Goal: Task Accomplishment & Management: Use online tool/utility

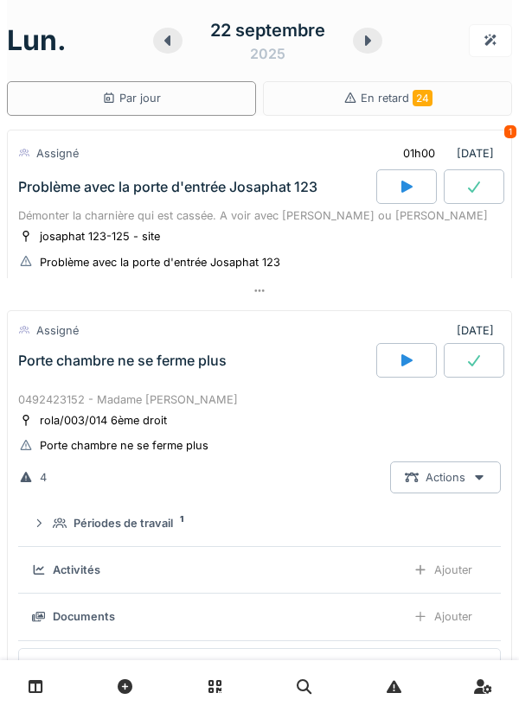
scroll to position [989, 0]
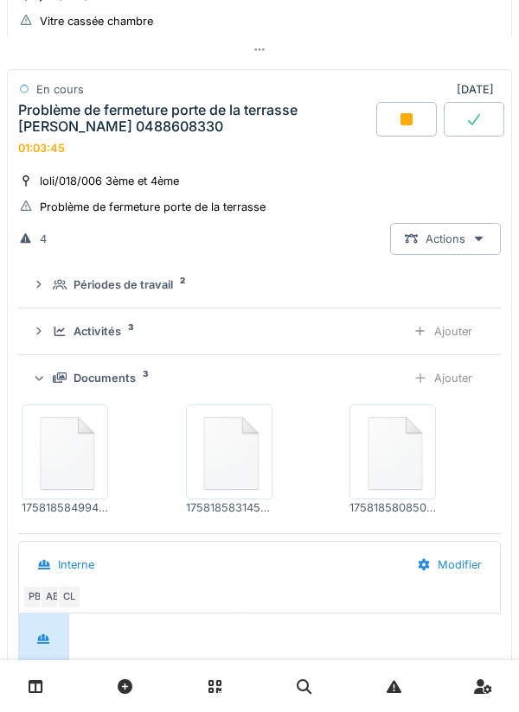
click at [311, 382] on div "Documents 3" at bounding box center [222, 378] width 339 height 16
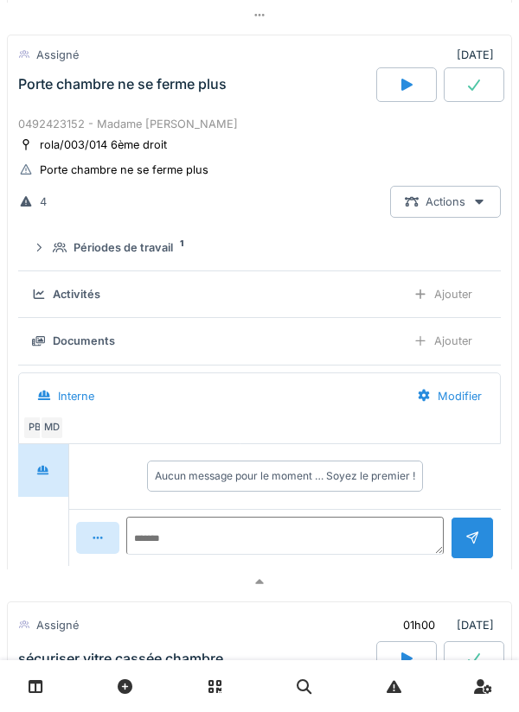
scroll to position [269, 0]
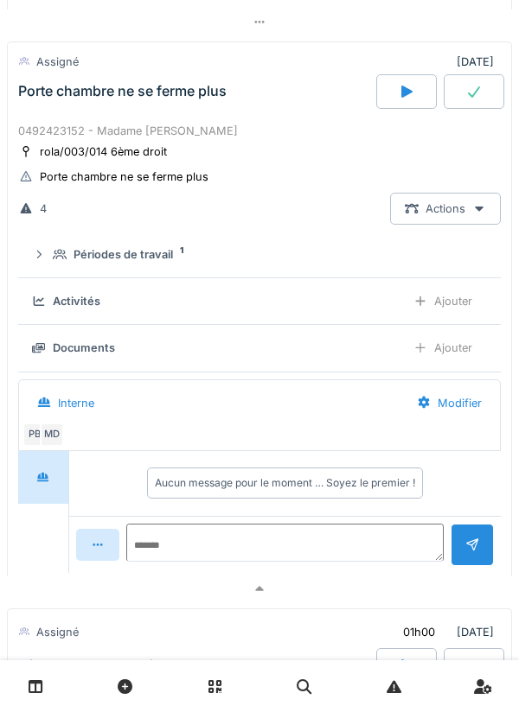
click at [276, 135] on div "0492423152 - Madame [PERSON_NAME]" at bounding box center [259, 131] width 482 height 16
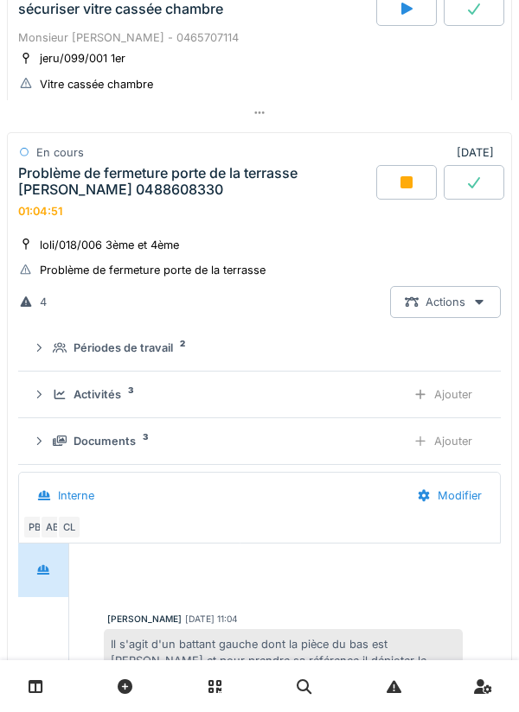
scroll to position [531, 0]
click at [401, 194] on div at bounding box center [406, 183] width 61 height 35
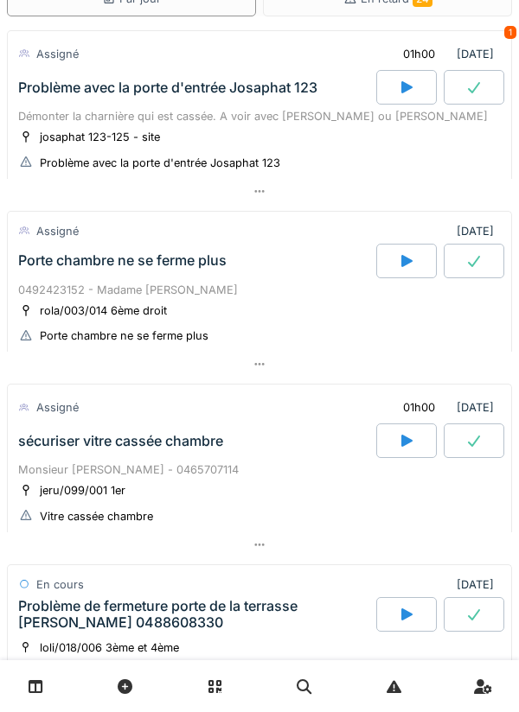
scroll to position [0, 0]
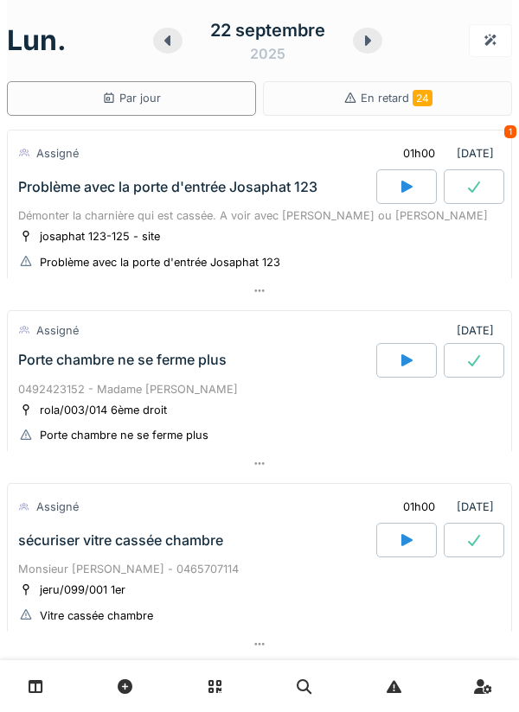
click at [275, 256] on div "Problème avec la porte d'entrée Josaphat 123" at bounding box center [160, 262] width 240 height 16
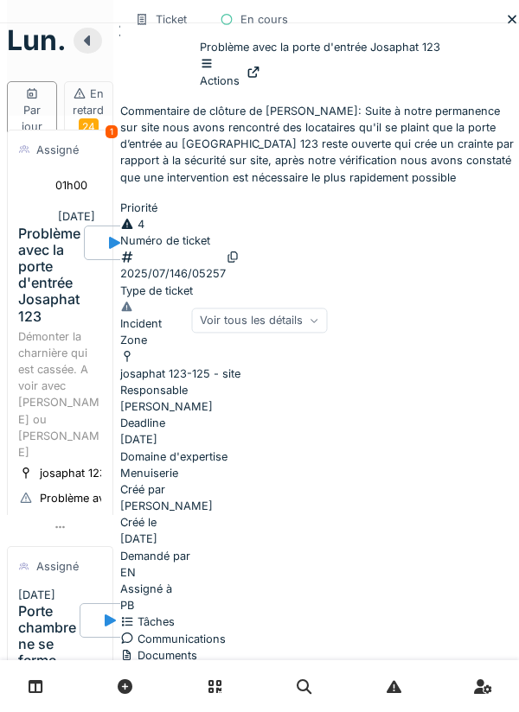
click at [505, 28] on div at bounding box center [512, 19] width 14 height 16
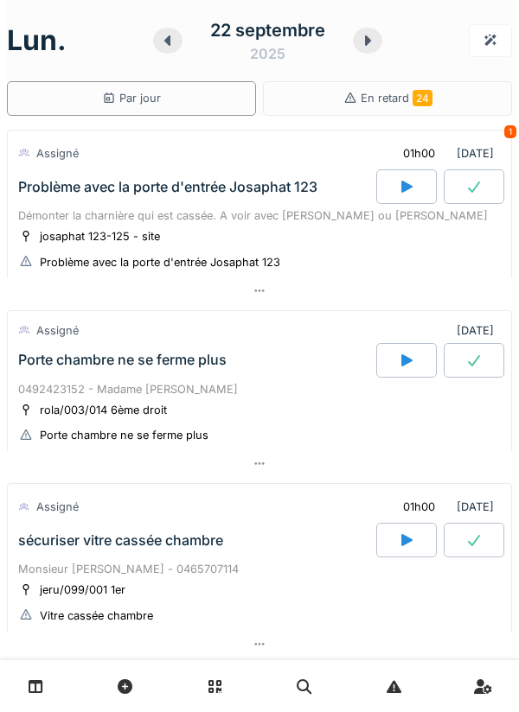
click at [243, 213] on div "Démonter la charnière qui est cassée. A voir avec [PERSON_NAME] ou [PERSON_NAME]" at bounding box center [259, 215] width 482 height 16
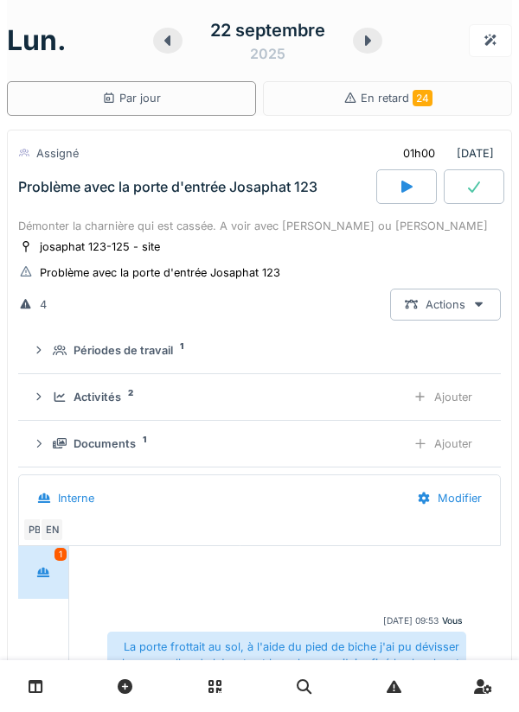
scroll to position [61, 0]
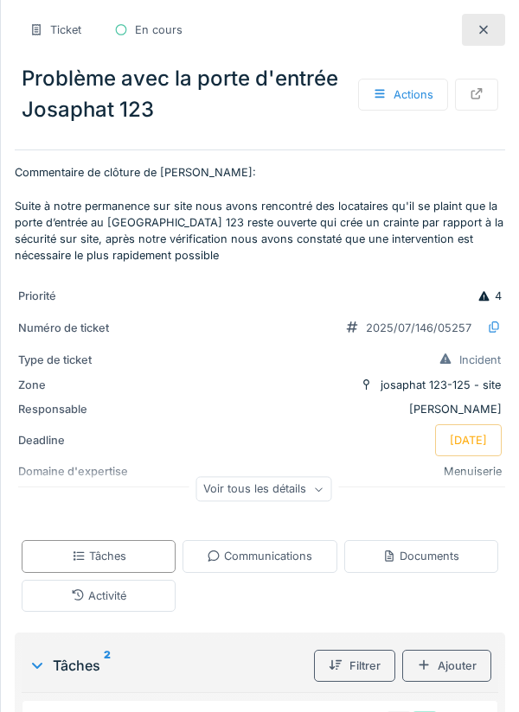
click at [427, 556] on div "Documents" at bounding box center [420, 556] width 77 height 16
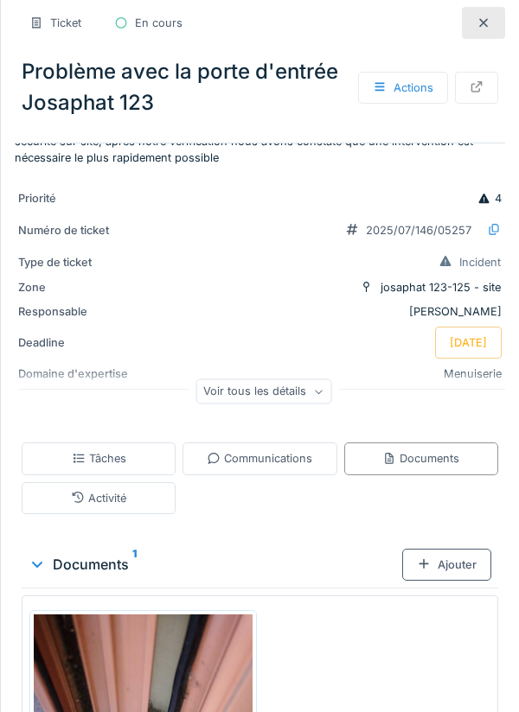
scroll to position [365, 0]
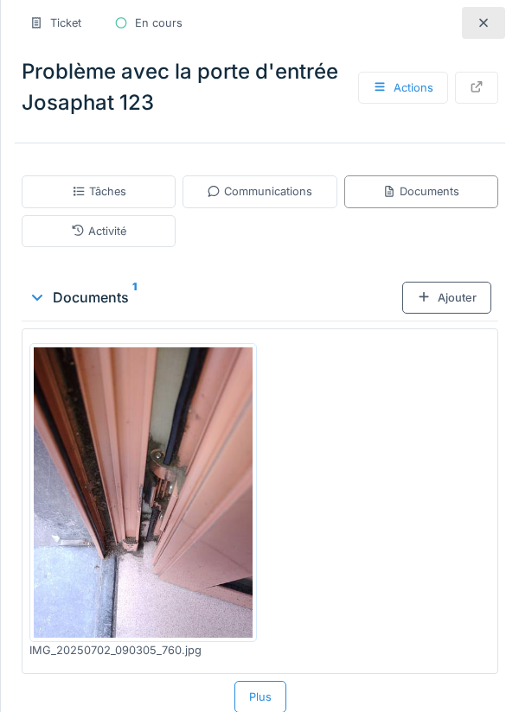
click at [117, 546] on img at bounding box center [143, 492] width 219 height 290
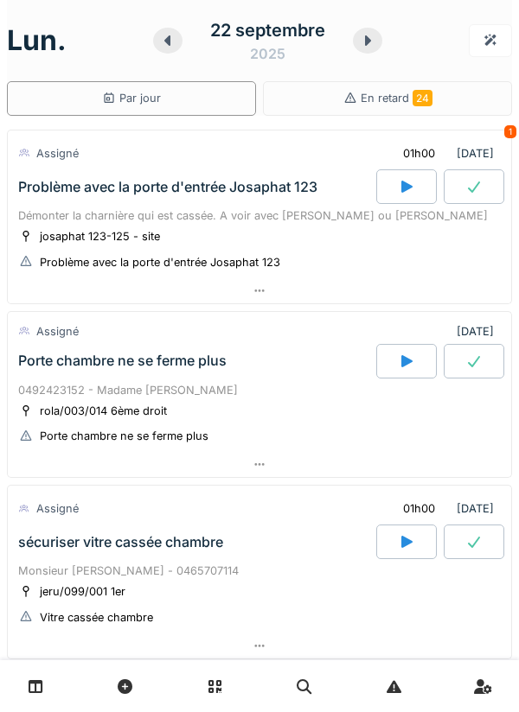
click at [415, 363] on div at bounding box center [406, 361] width 61 height 35
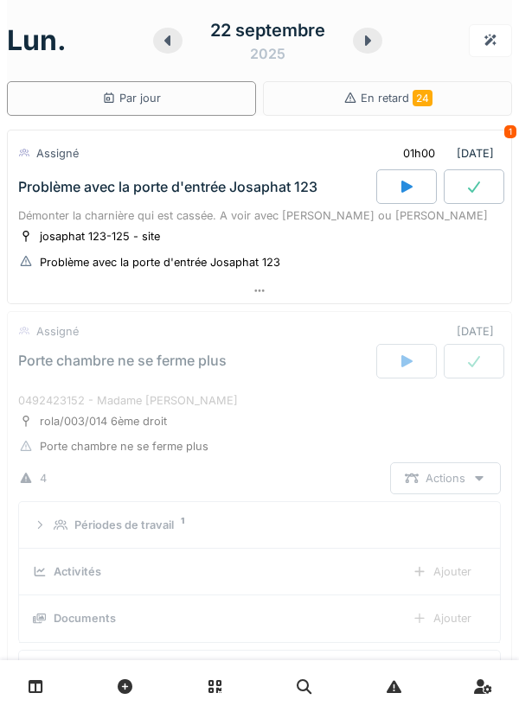
scroll to position [241, 0]
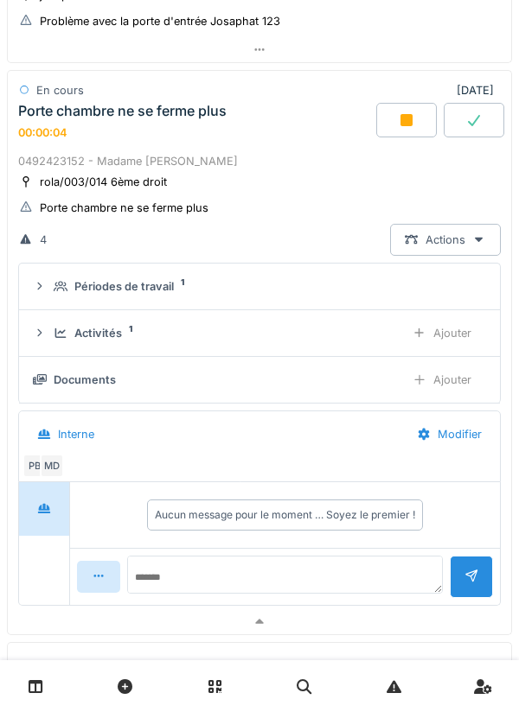
click at [5, 324] on div "[DATE] Par jour En retard 24 Assigné 01h00 [DATE] 1 Problème avec la porte d'en…" at bounding box center [259, 356] width 519 height 712
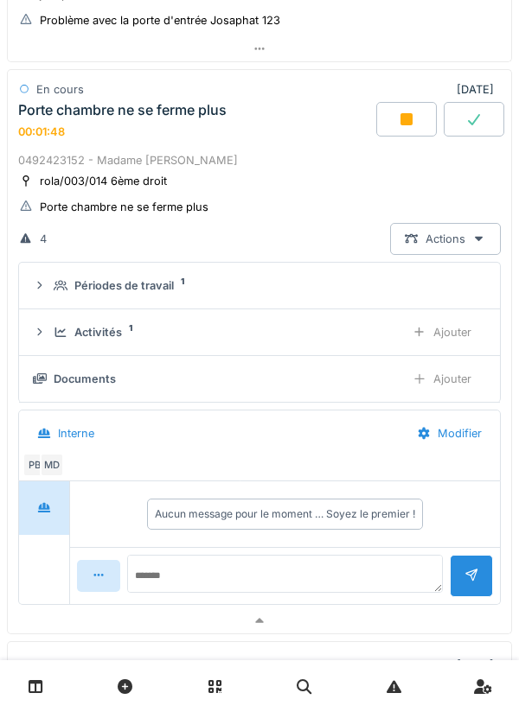
scroll to position [246, 0]
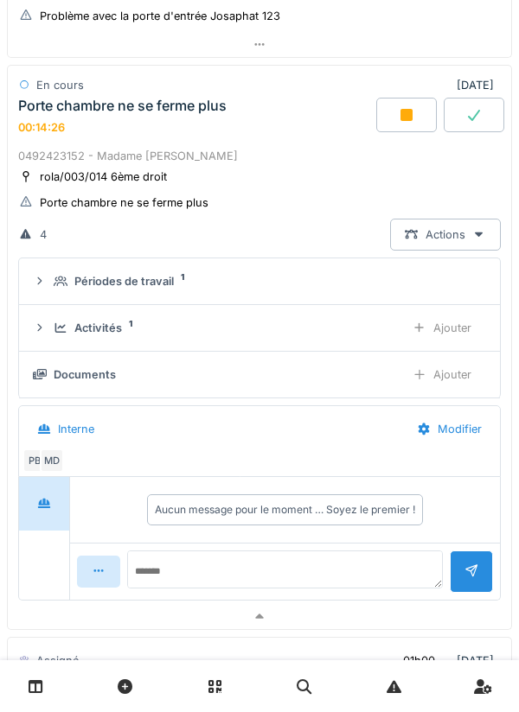
click at [453, 328] on div "Ajouter" at bounding box center [442, 328] width 88 height 32
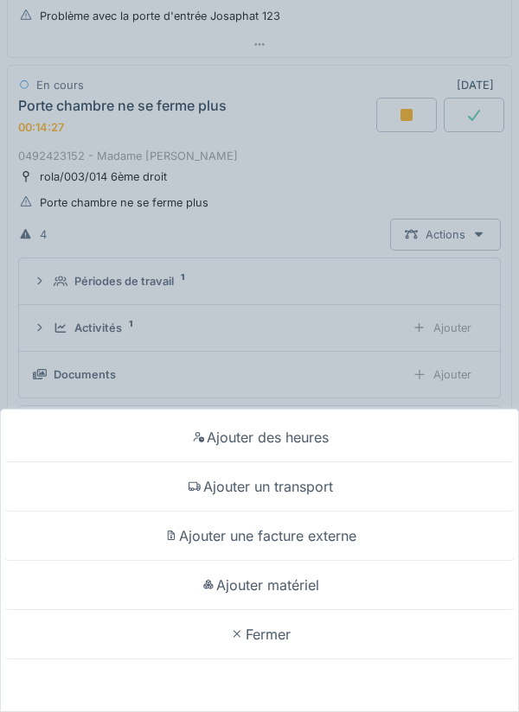
click at [331, 487] on div "Ajouter un transport" at bounding box center [259, 486] width 510 height 49
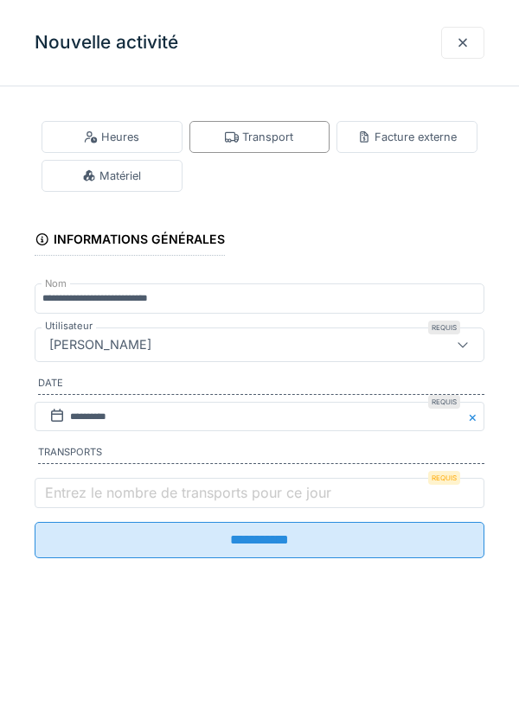
click at [268, 494] on label "Entrez le nombre de transports pour ce jour" at bounding box center [187, 492] width 293 height 21
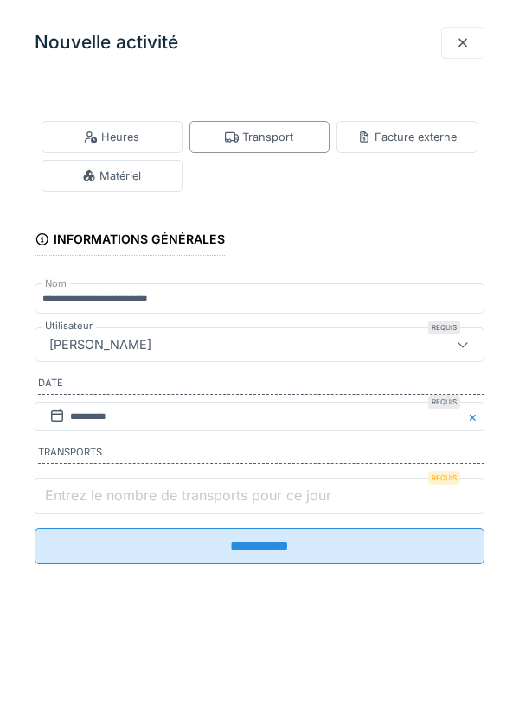
click at [268, 494] on input "Entrez le nombre de transports pour ce jour" at bounding box center [259, 496] width 449 height 36
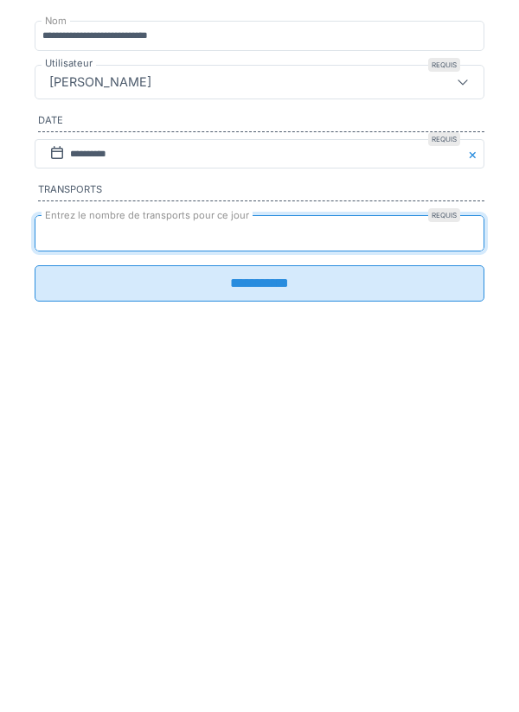
type input "*"
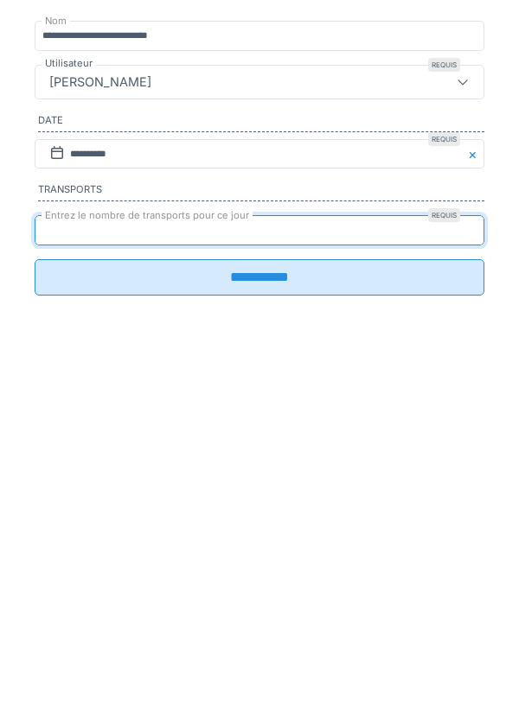
click at [280, 551] on input "**********" at bounding box center [259, 540] width 449 height 36
